Goal: Information Seeking & Learning: Learn about a topic

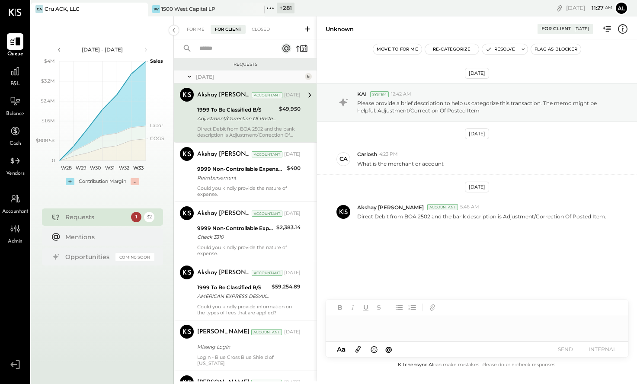
click at [16, 41] on icon at bounding box center [15, 42] width 10 height 8
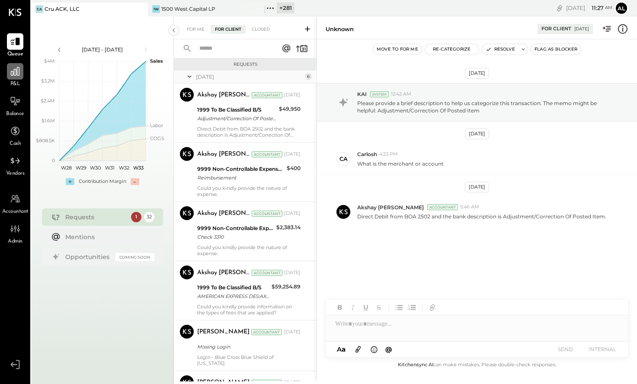
click at [14, 72] on icon at bounding box center [15, 71] width 9 height 9
